Goal: Find contact information: Find contact information

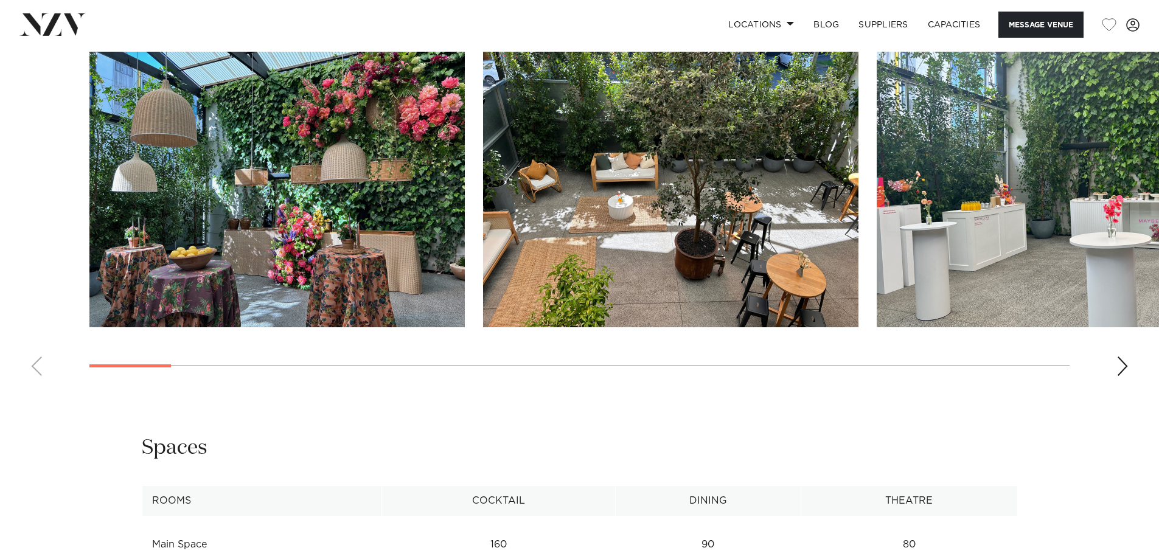
scroll to position [1216, 0]
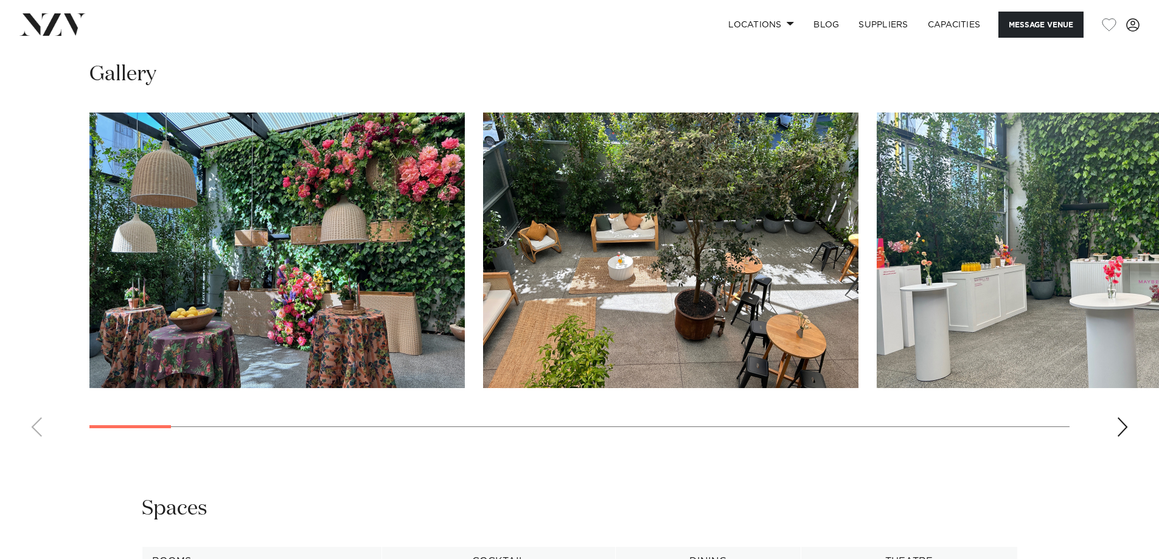
click at [1123, 424] on div "Next slide" at bounding box center [1122, 426] width 12 height 19
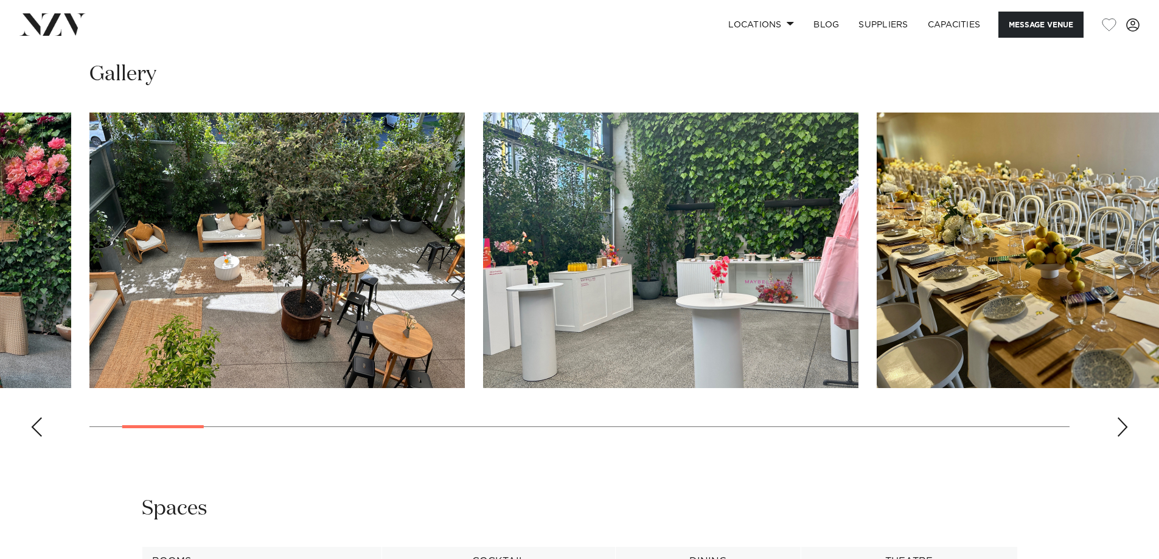
click at [1123, 424] on div "Next slide" at bounding box center [1122, 426] width 12 height 19
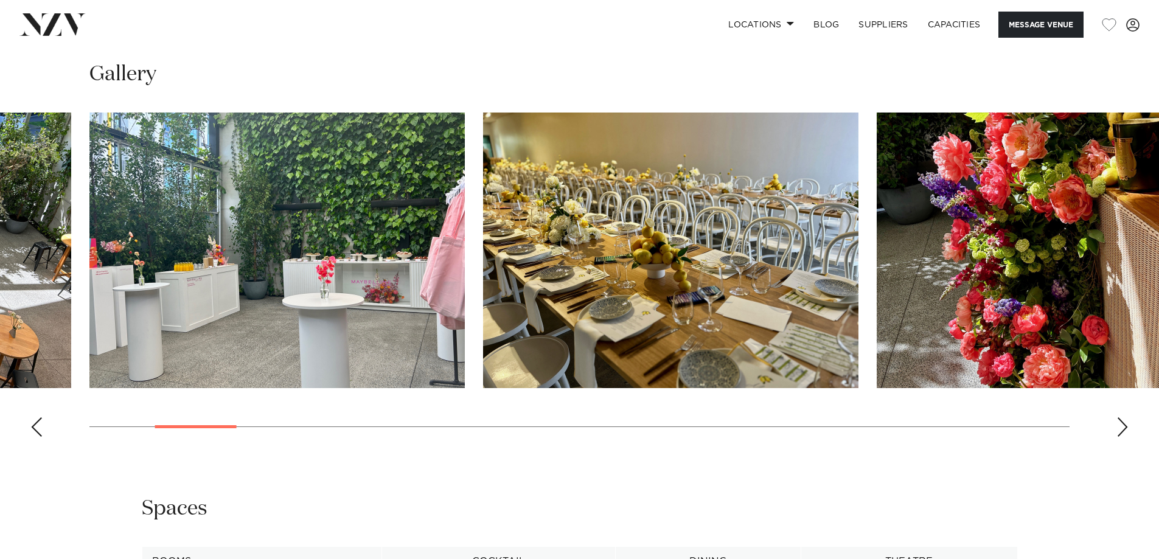
click at [1118, 423] on div "Next slide" at bounding box center [1122, 426] width 12 height 19
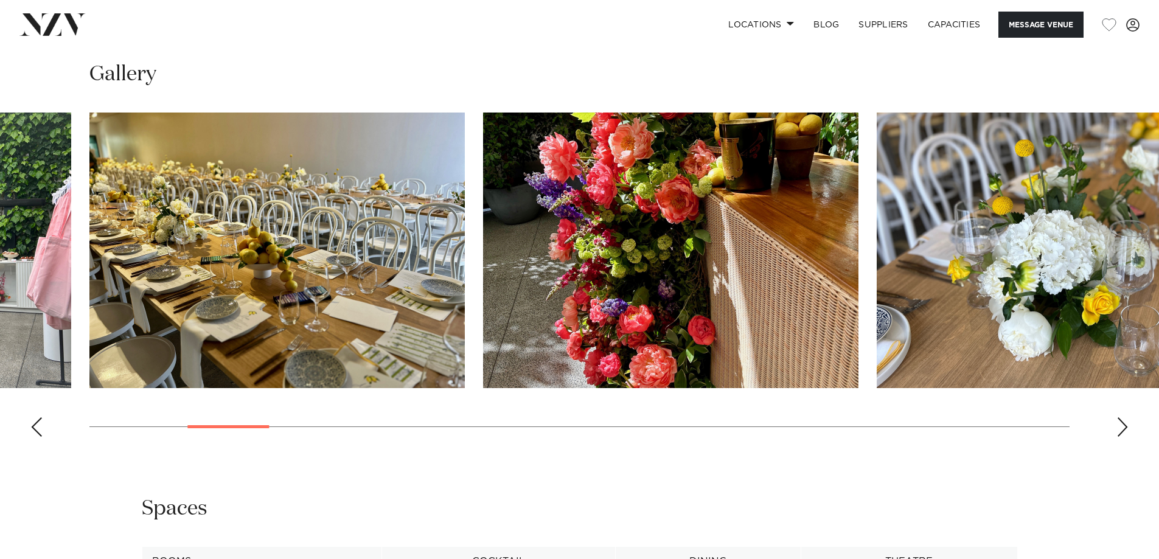
click at [1118, 423] on div "Next slide" at bounding box center [1122, 426] width 12 height 19
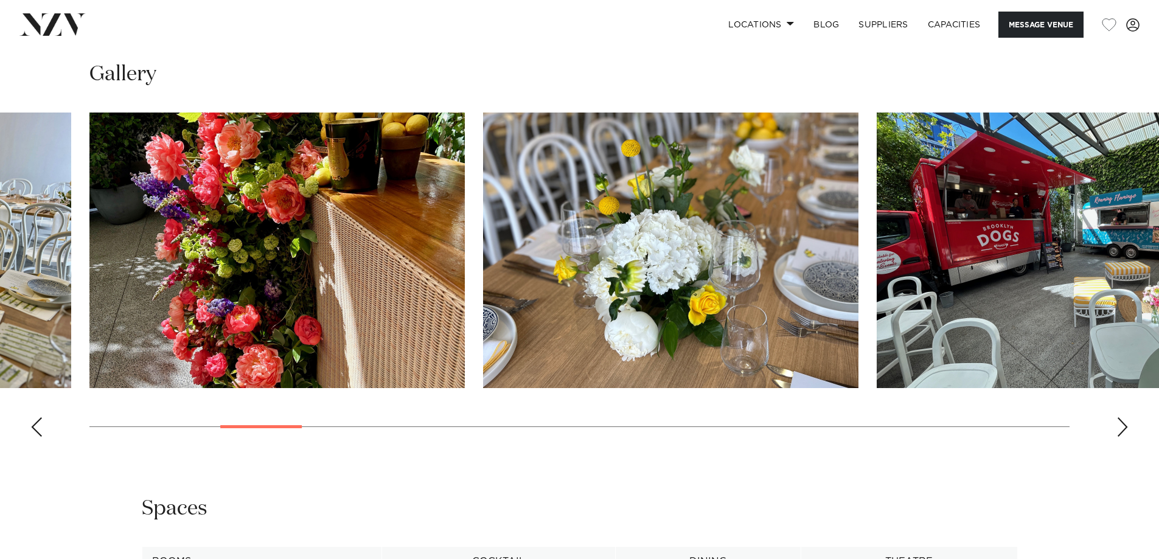
click at [1118, 423] on div "Next slide" at bounding box center [1122, 426] width 12 height 19
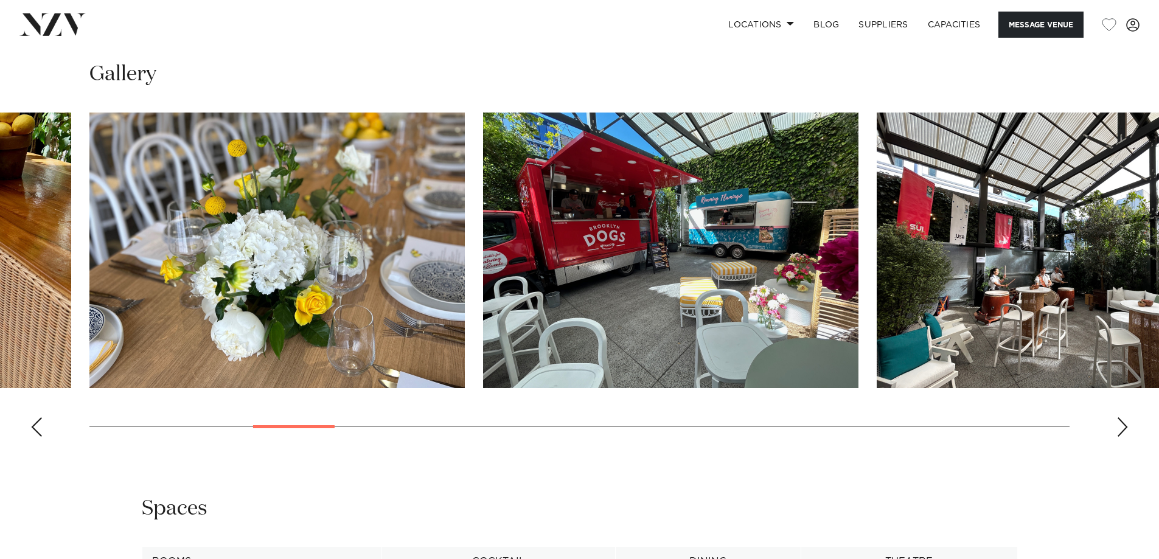
click at [1124, 423] on div "Next slide" at bounding box center [1122, 426] width 12 height 19
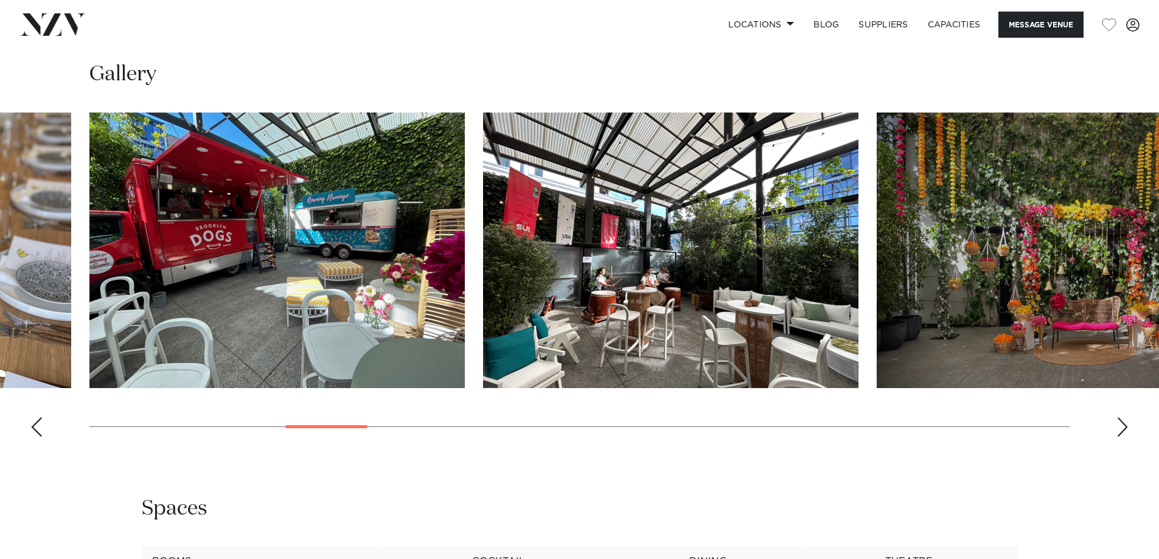
click at [1124, 423] on div "Next slide" at bounding box center [1122, 426] width 12 height 19
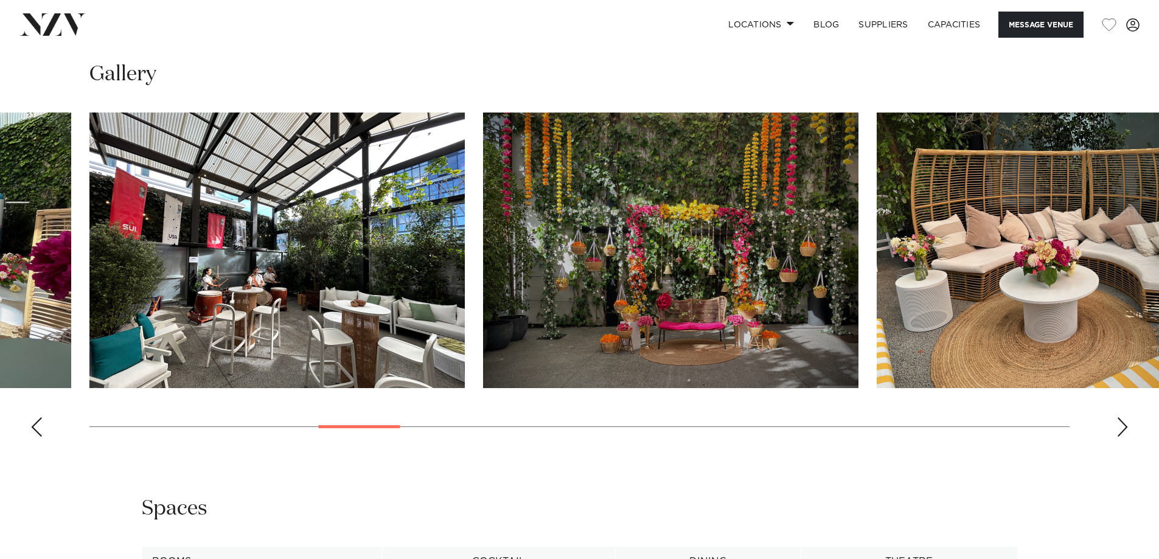
click at [1124, 423] on div "Next slide" at bounding box center [1122, 426] width 12 height 19
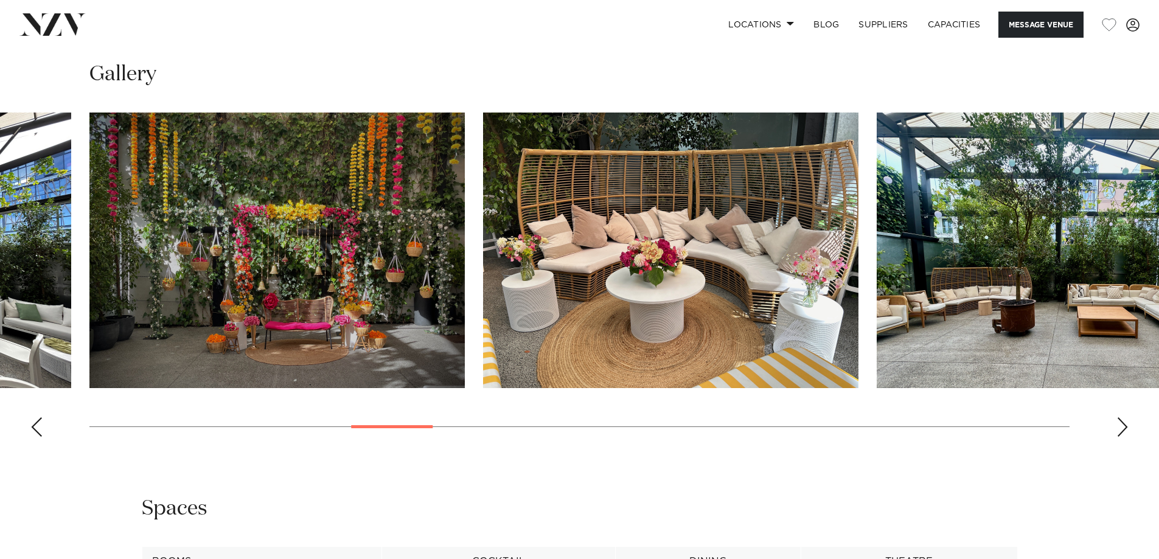
click at [1124, 423] on div "Next slide" at bounding box center [1122, 426] width 12 height 19
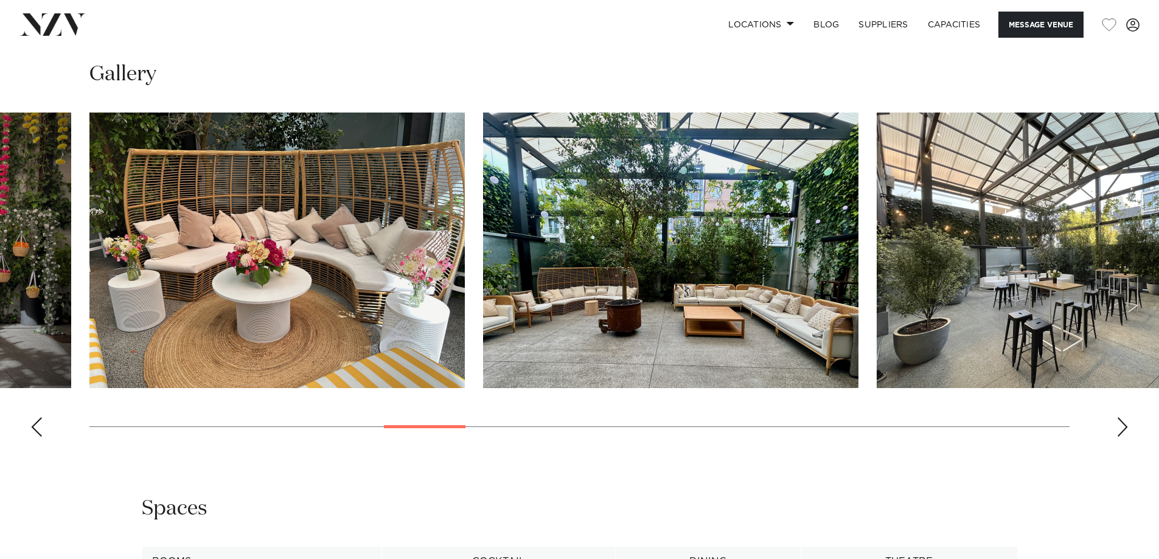
click at [1124, 423] on div "Next slide" at bounding box center [1122, 426] width 12 height 19
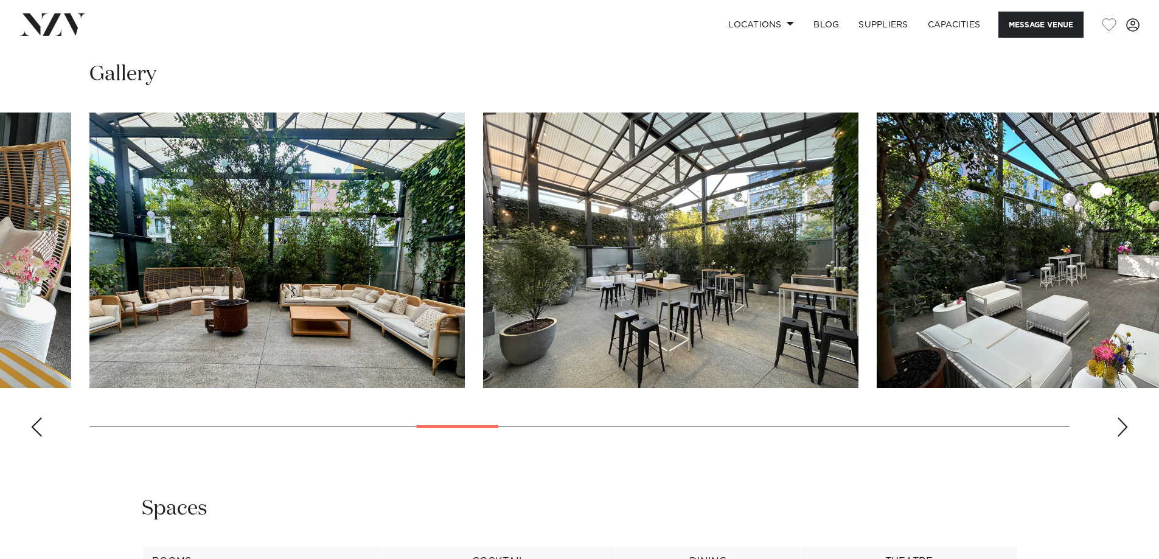
click at [1124, 423] on div "Next slide" at bounding box center [1122, 426] width 12 height 19
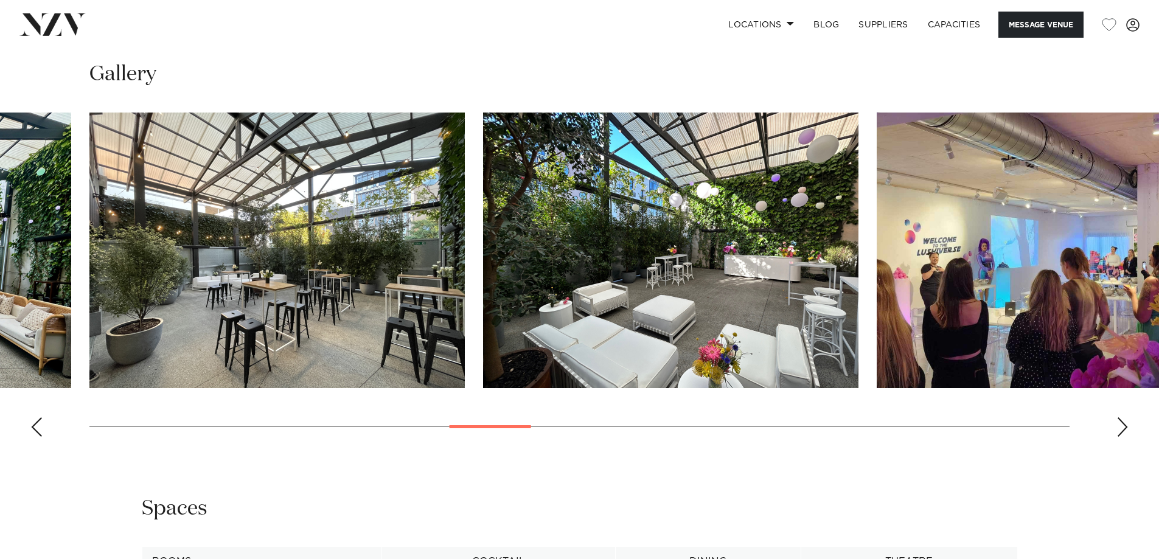
click at [1124, 423] on div "Next slide" at bounding box center [1122, 426] width 12 height 19
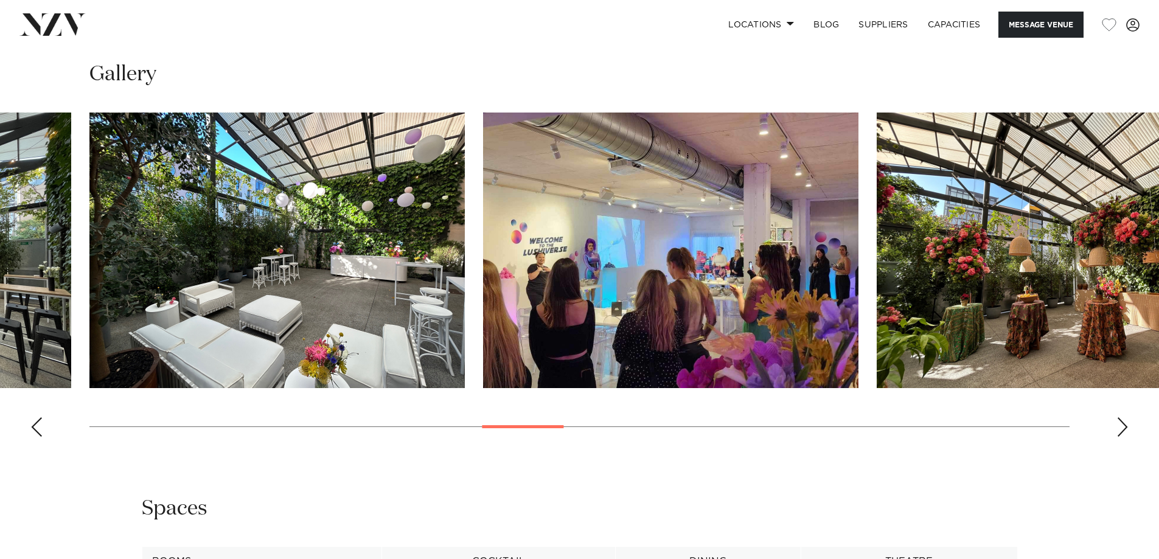
click at [1124, 423] on div "Next slide" at bounding box center [1122, 426] width 12 height 19
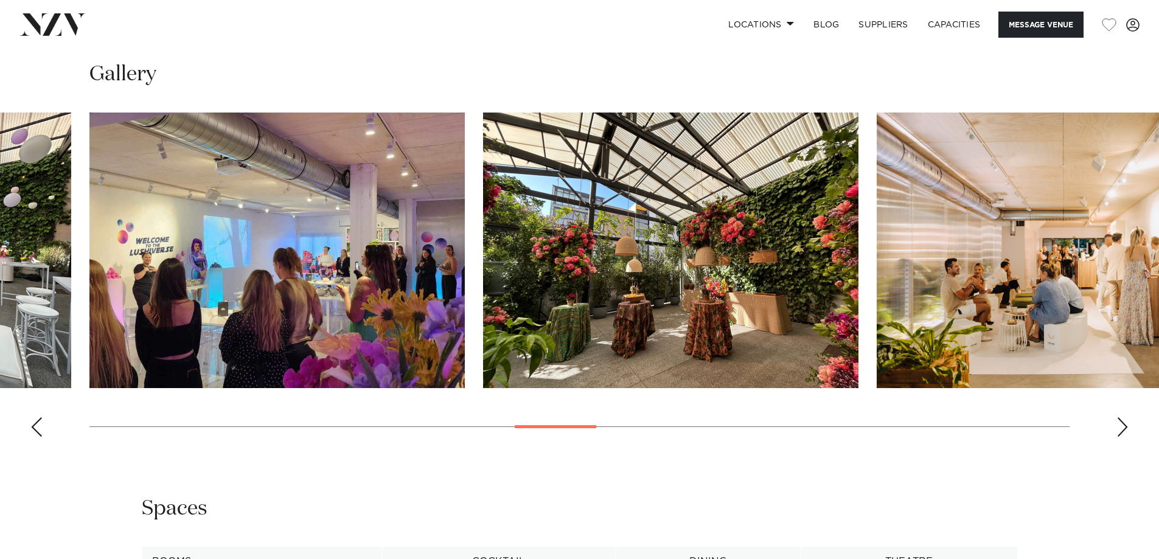
click at [1124, 423] on div "Next slide" at bounding box center [1122, 426] width 12 height 19
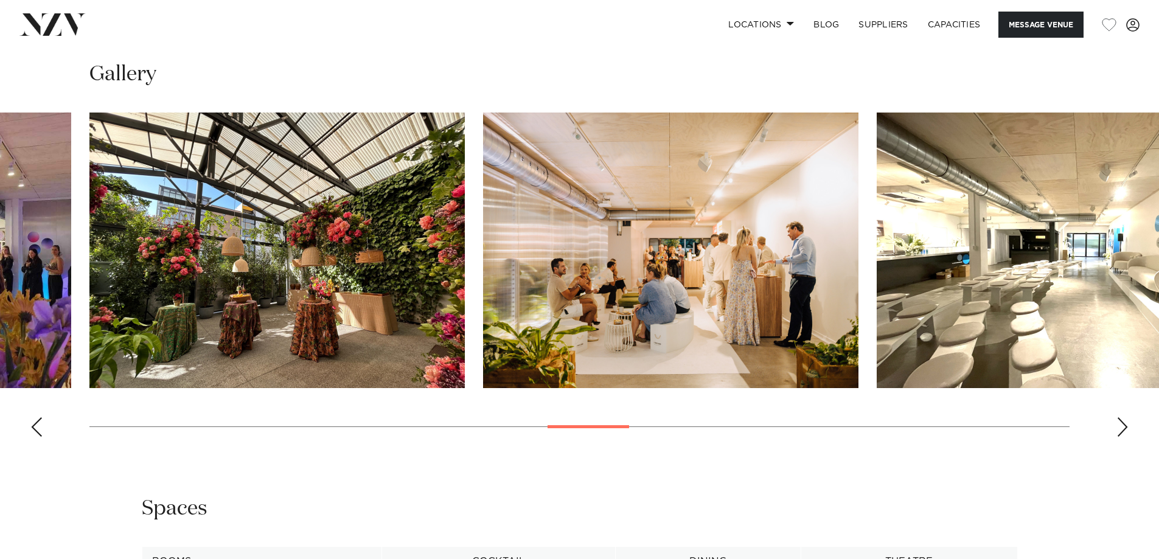
click at [1124, 423] on div "Next slide" at bounding box center [1122, 426] width 12 height 19
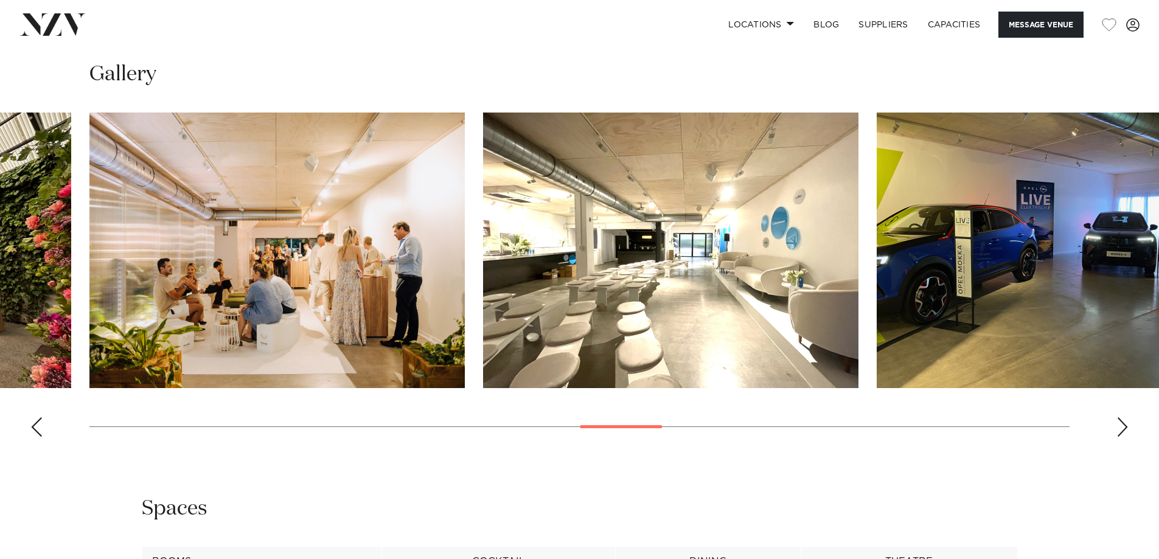
click at [1124, 423] on div "Next slide" at bounding box center [1122, 426] width 12 height 19
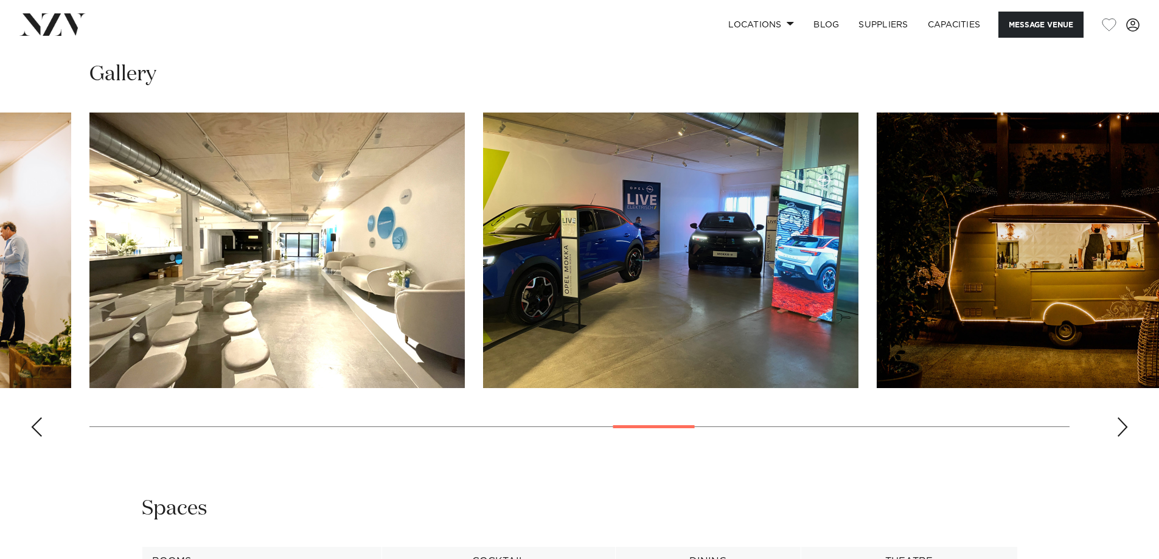
click at [1124, 423] on div "Next slide" at bounding box center [1122, 426] width 12 height 19
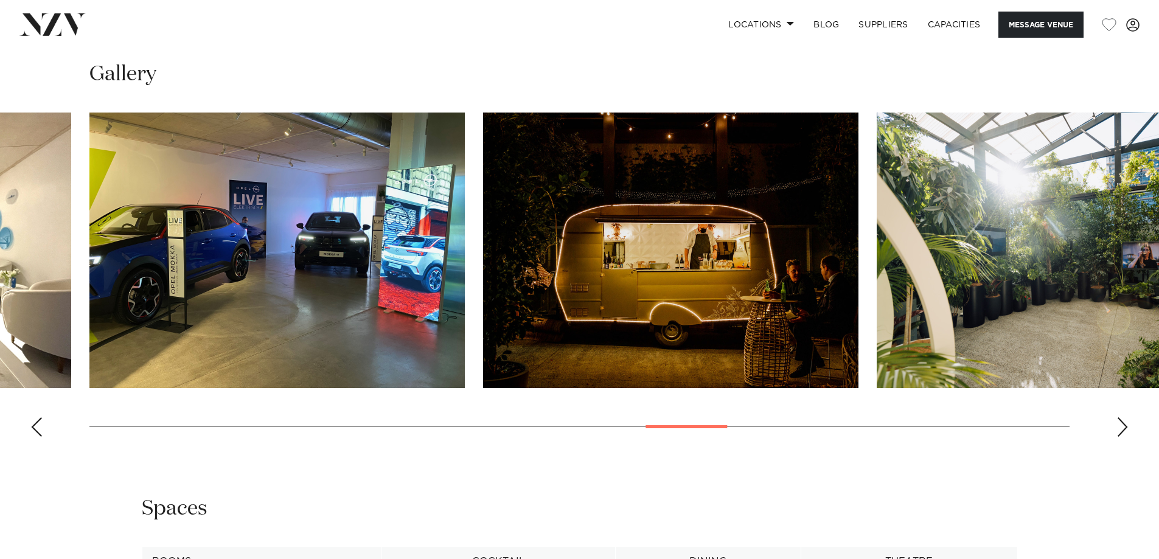
click at [1124, 423] on div "Next slide" at bounding box center [1122, 426] width 12 height 19
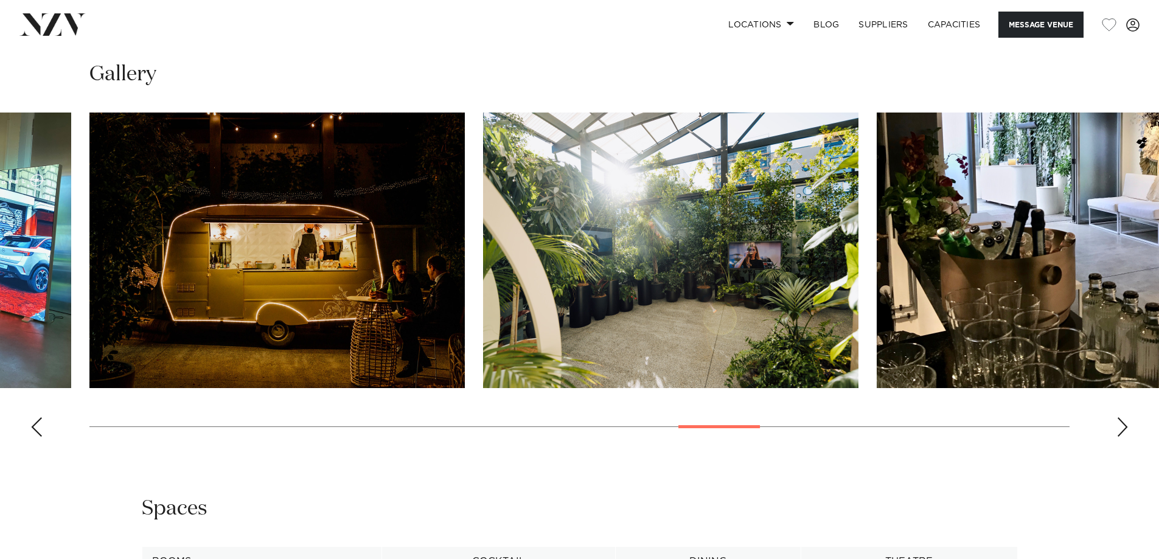
click at [1124, 423] on div "Next slide" at bounding box center [1122, 426] width 12 height 19
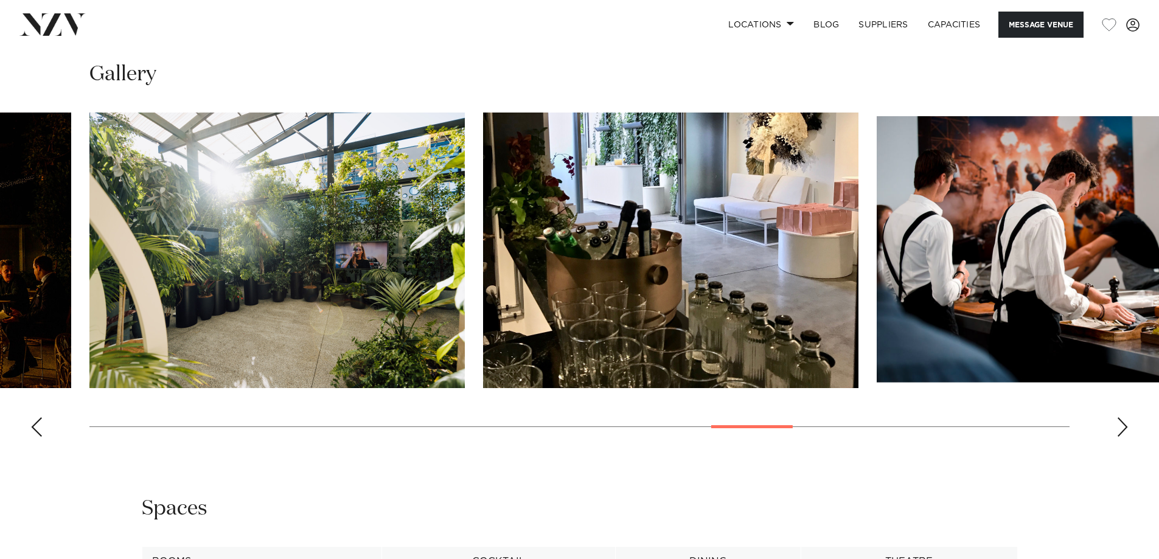
click at [1124, 423] on div "Next slide" at bounding box center [1122, 426] width 12 height 19
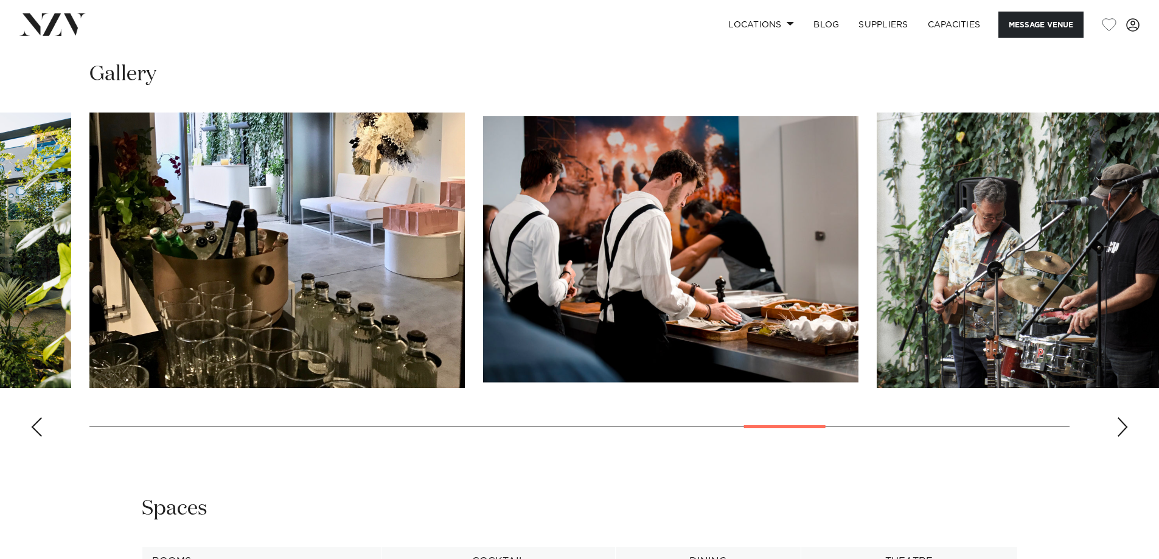
click at [1124, 423] on div "Next slide" at bounding box center [1122, 426] width 12 height 19
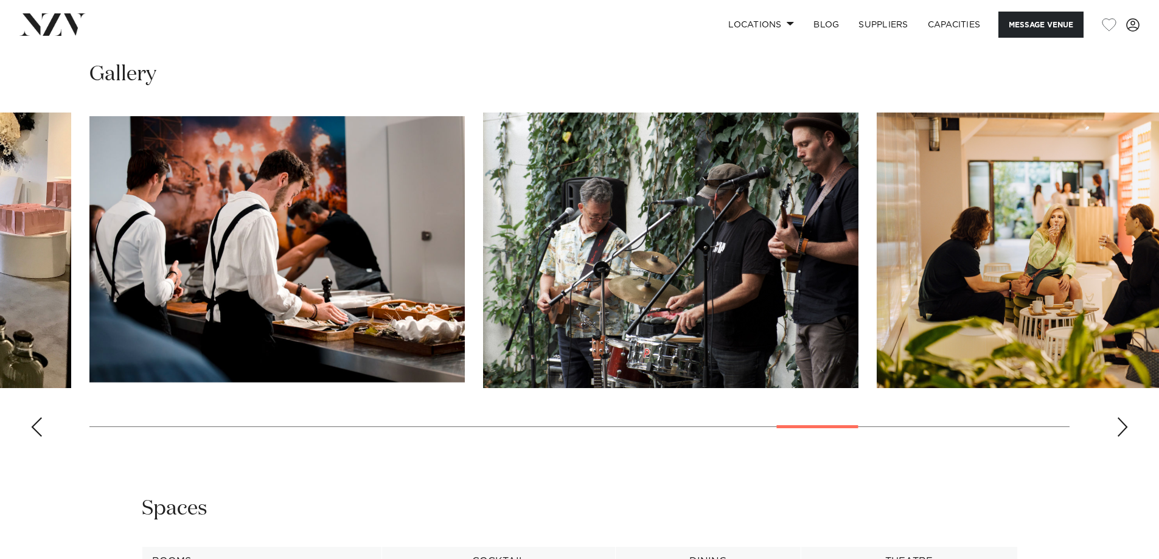
click at [1124, 423] on div "Next slide" at bounding box center [1122, 426] width 12 height 19
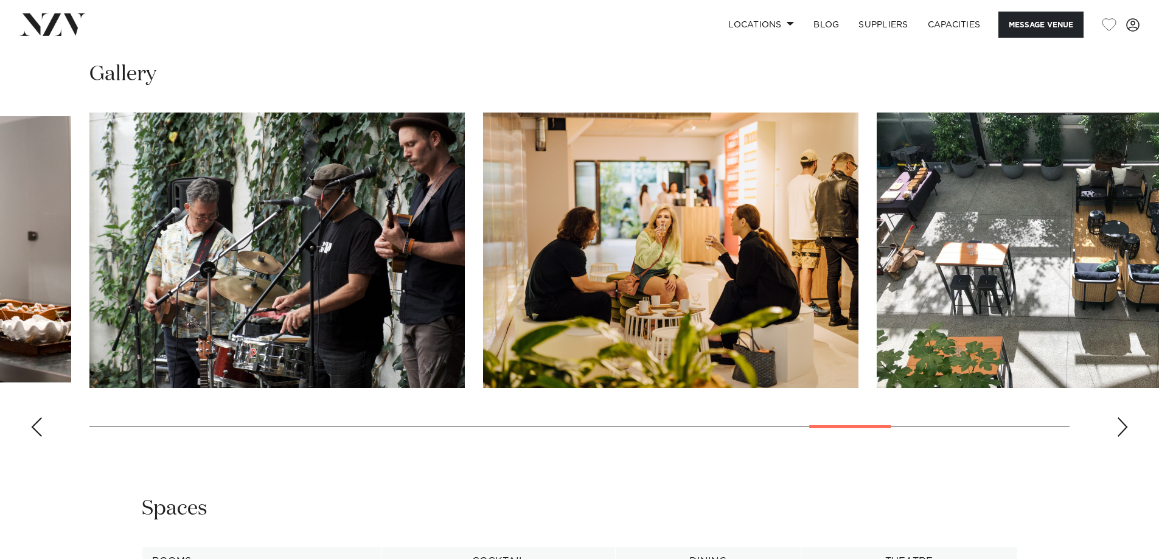
click at [1124, 423] on div "Next slide" at bounding box center [1122, 426] width 12 height 19
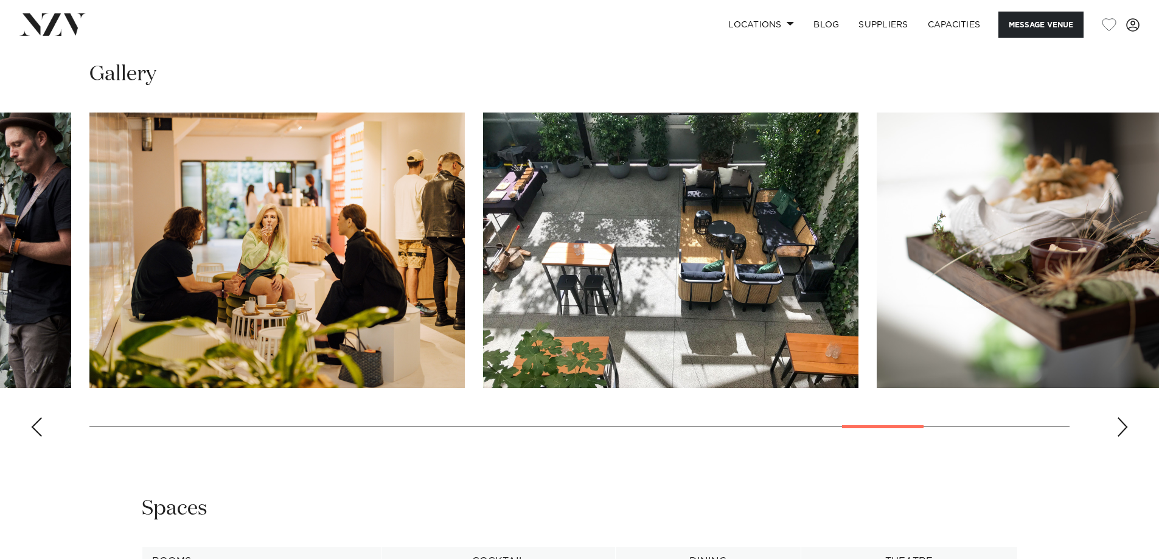
click at [1124, 423] on div "Next slide" at bounding box center [1122, 426] width 12 height 19
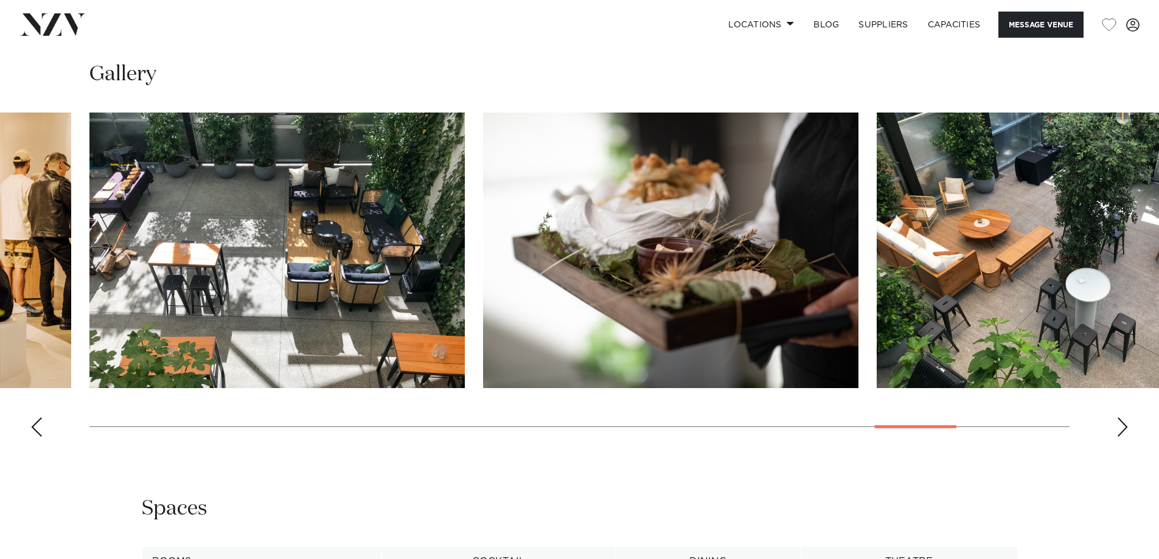
click at [1124, 423] on div "Next slide" at bounding box center [1122, 426] width 12 height 19
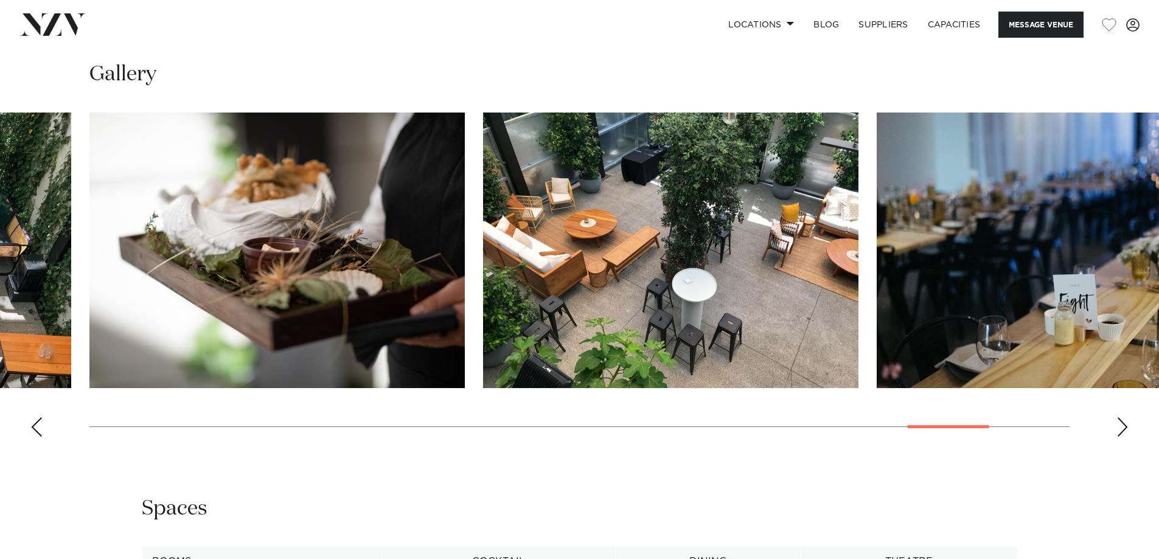
click at [1124, 423] on div "Next slide" at bounding box center [1122, 426] width 12 height 19
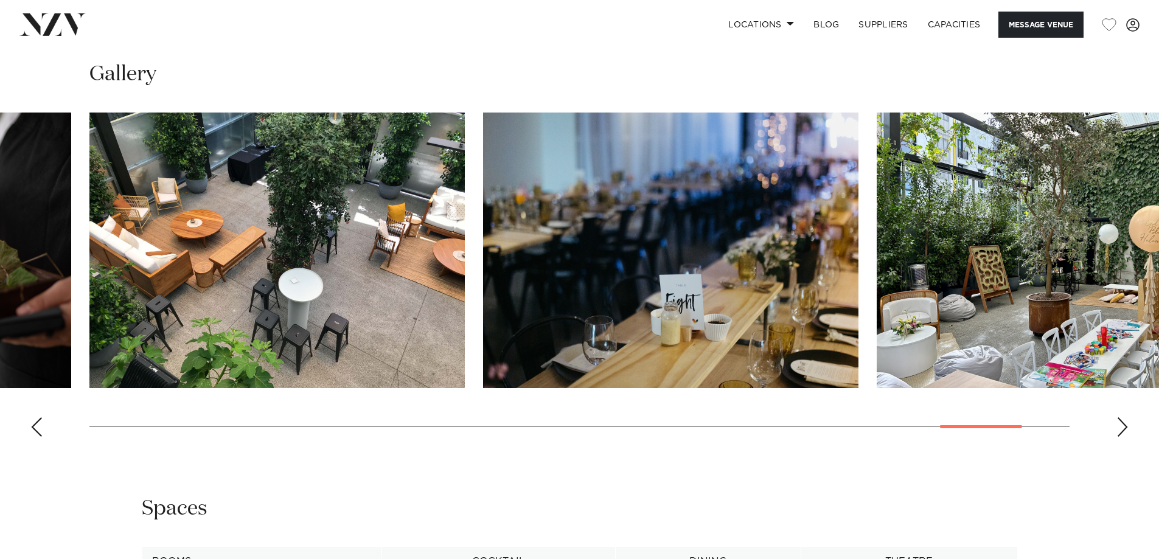
click at [1124, 423] on div "Next slide" at bounding box center [1122, 426] width 12 height 19
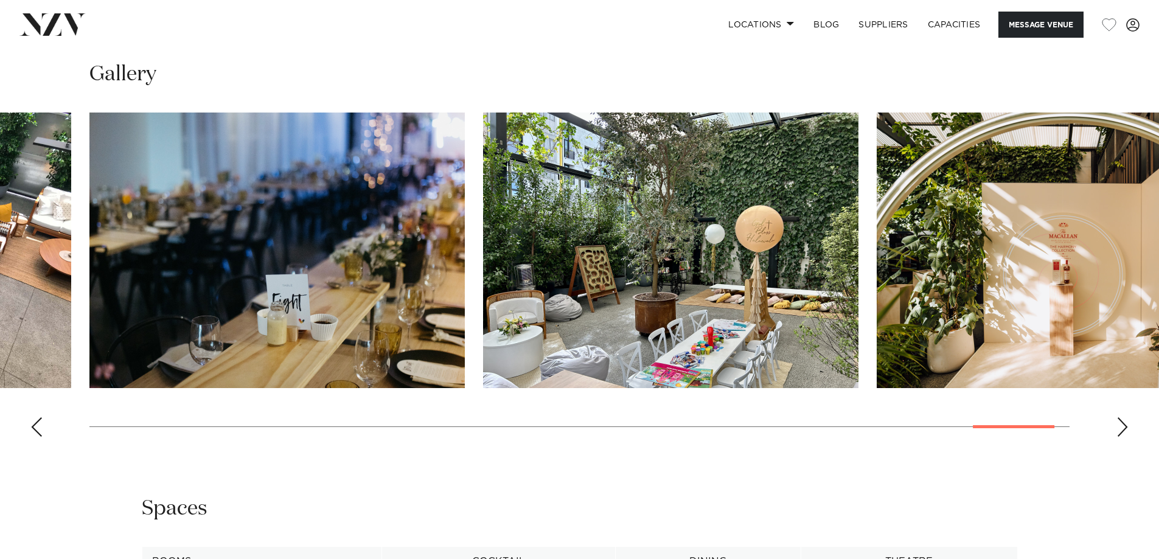
click at [1124, 423] on div "Next slide" at bounding box center [1122, 426] width 12 height 19
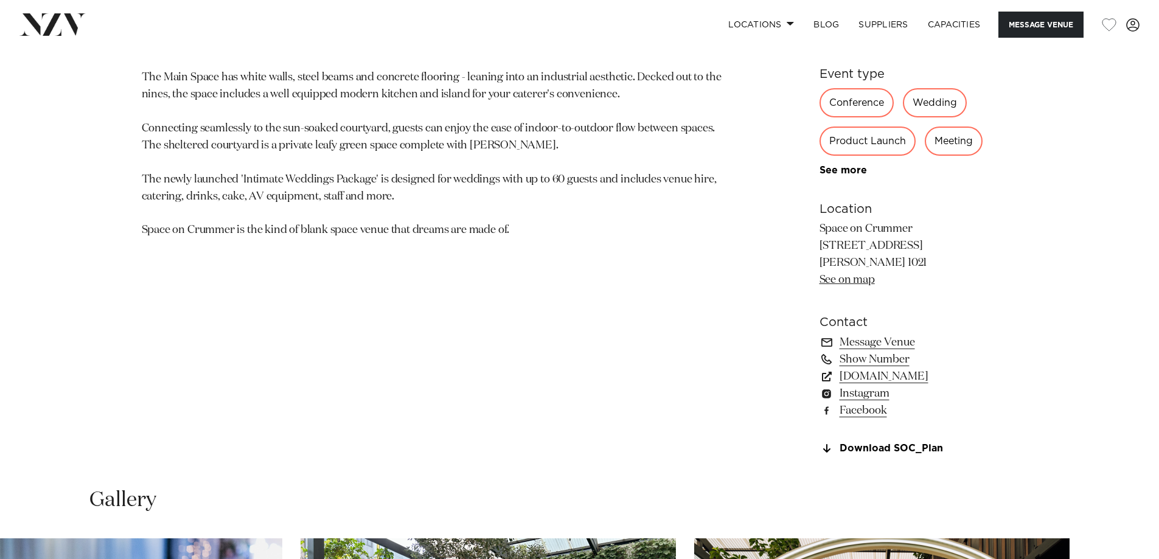
scroll to position [730, 0]
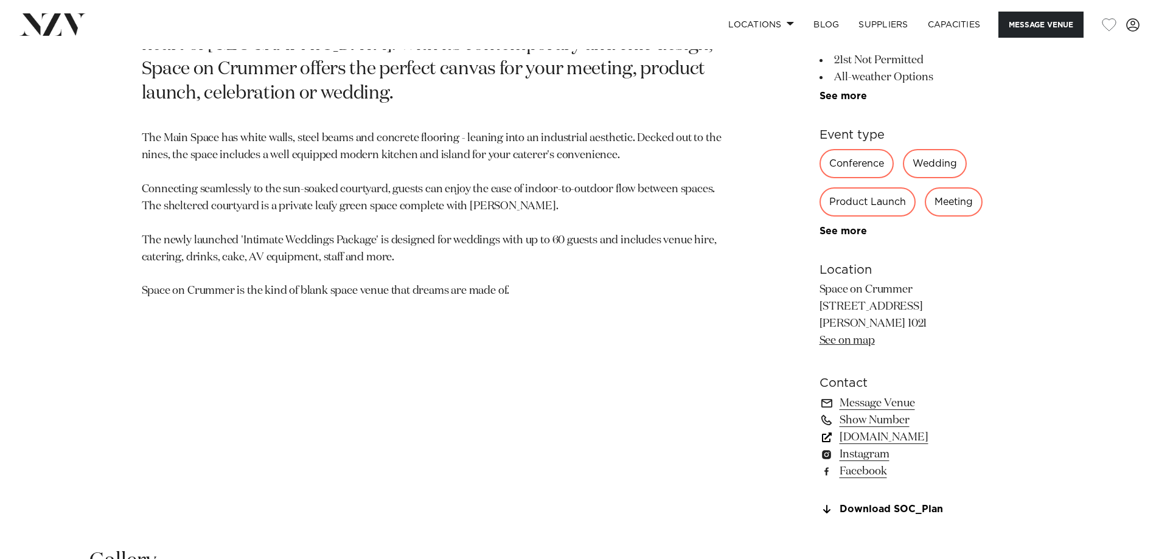
click at [928, 438] on link "[DOMAIN_NAME]" at bounding box center [919, 437] width 198 height 17
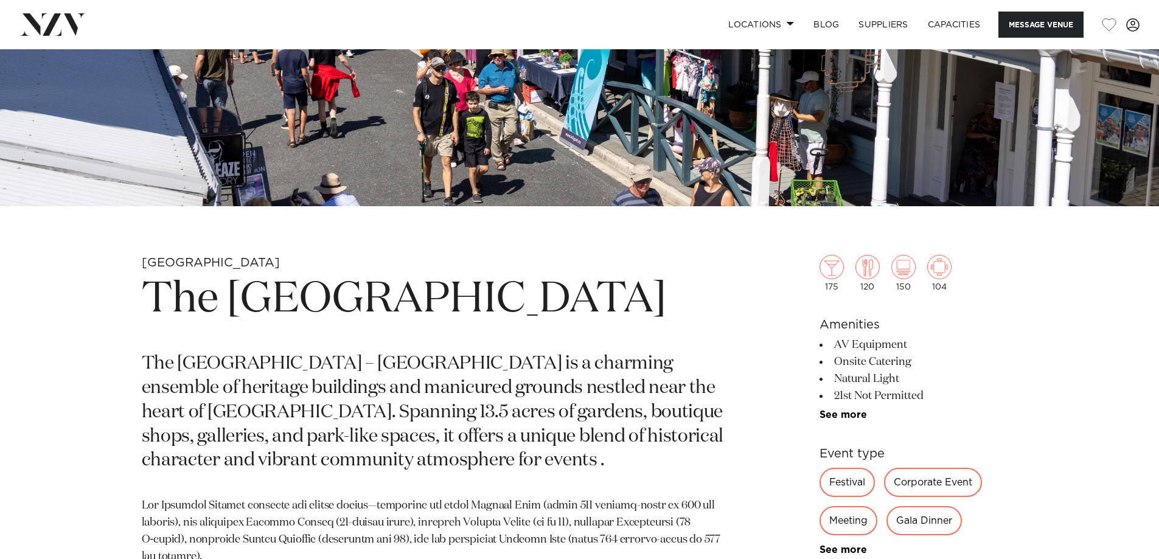
scroll to position [365, 0]
